Goal: Task Accomplishment & Management: Use online tool/utility

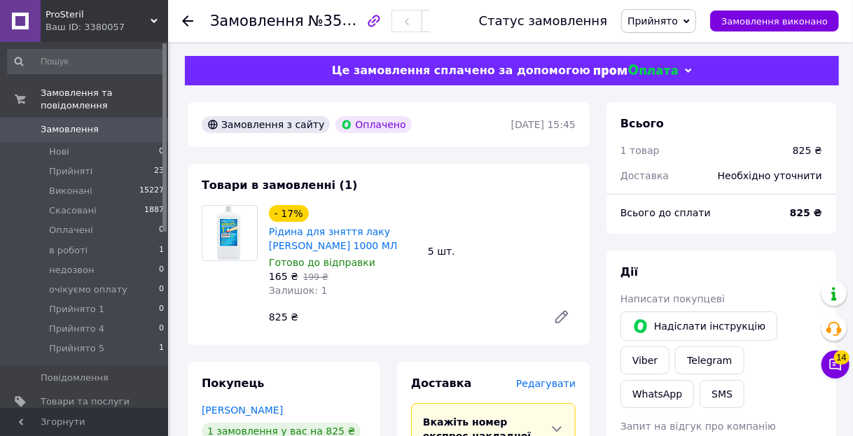
click at [185, 15] on icon at bounding box center [187, 20] width 11 height 11
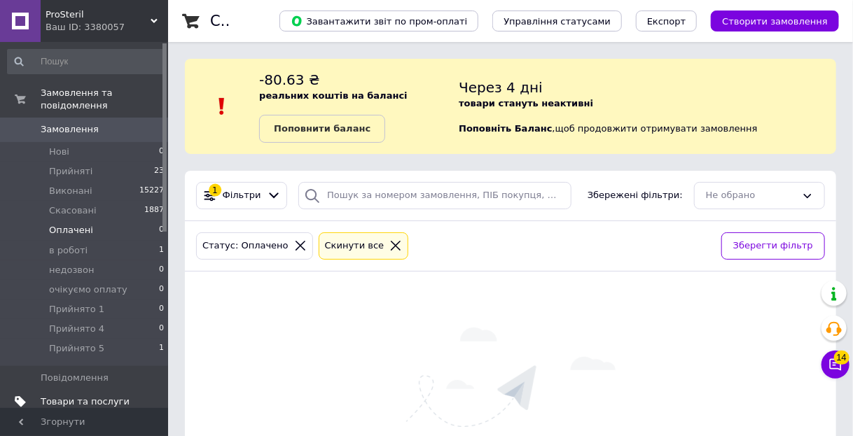
click at [126, 396] on span "Товари та послуги" at bounding box center [85, 402] width 89 height 13
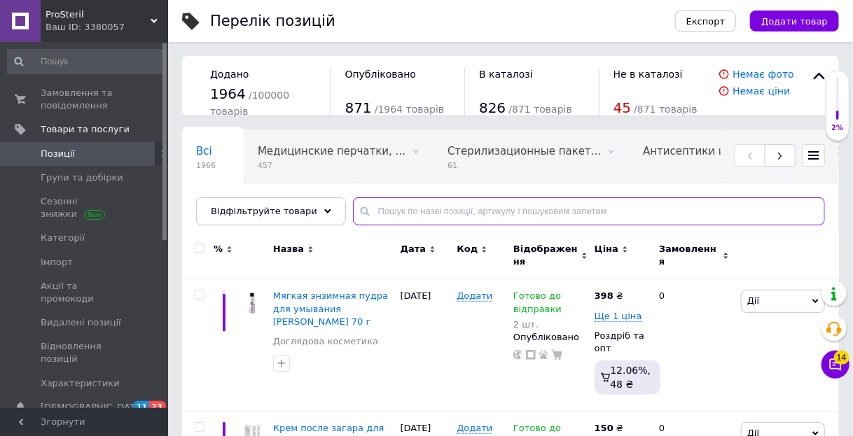
click at [421, 208] on input "text" at bounding box center [589, 211] width 472 height 28
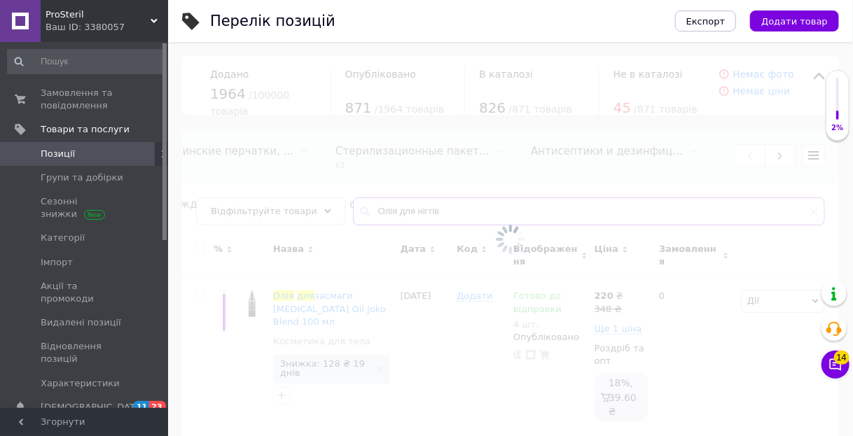
type input "Олія для нігтів"
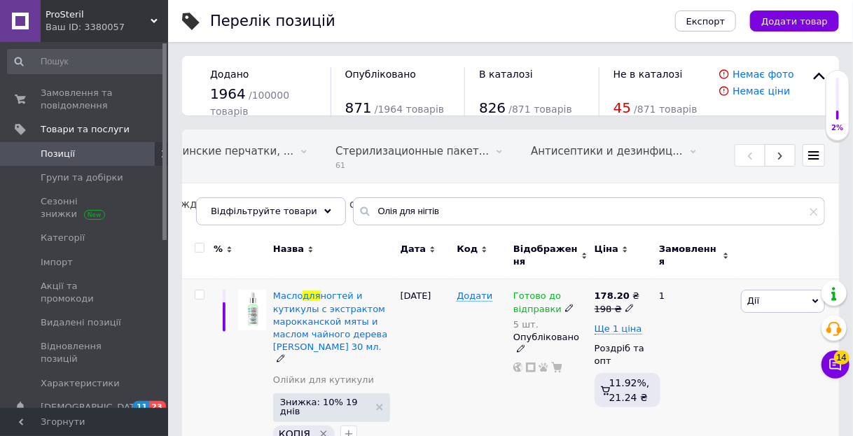
click at [251, 310] on img at bounding box center [252, 310] width 28 height 40
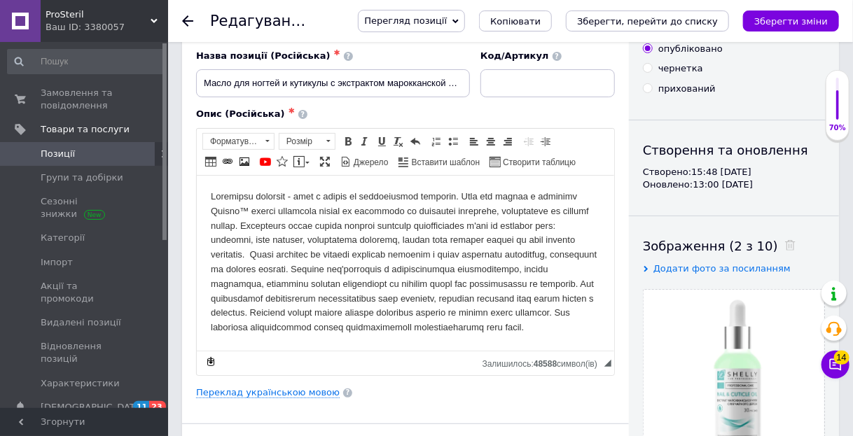
scroll to position [56, 0]
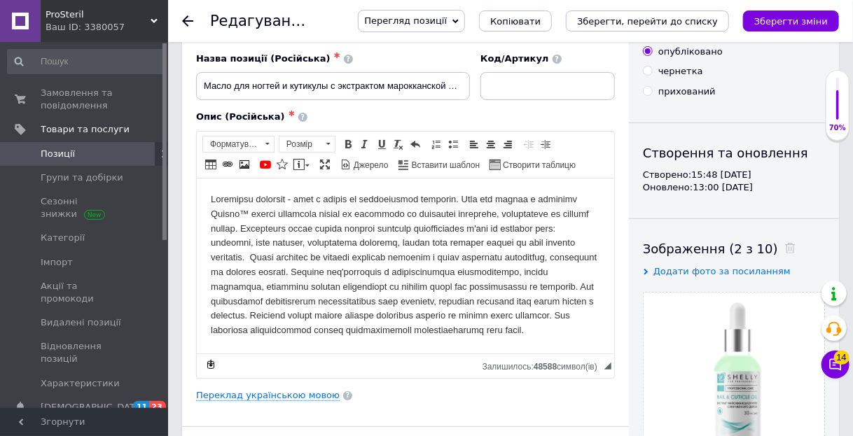
click at [183, 20] on icon at bounding box center [187, 20] width 11 height 11
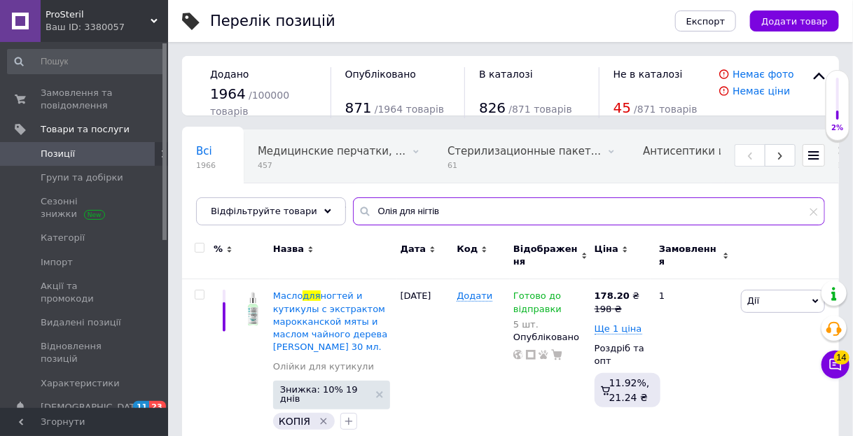
click at [430, 212] on input "Олія для нігтів" at bounding box center [589, 211] width 472 height 28
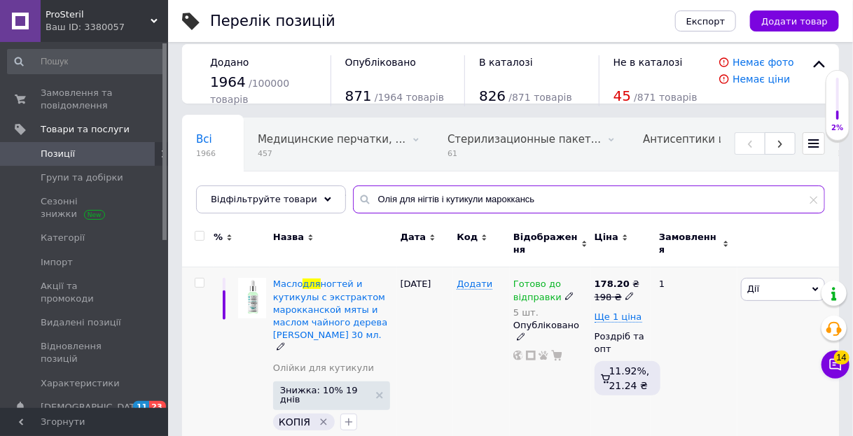
scroll to position [16, 0]
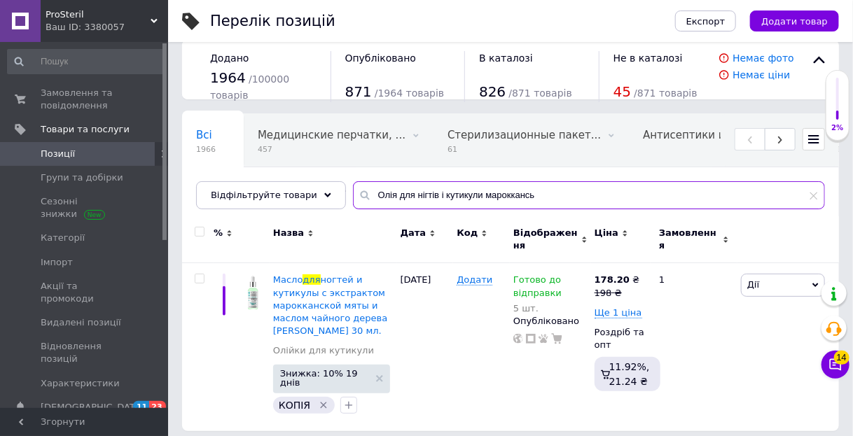
type input "Олія для нігтів і кутикули мароккансь"
